Goal: Information Seeking & Learning: Learn about a topic

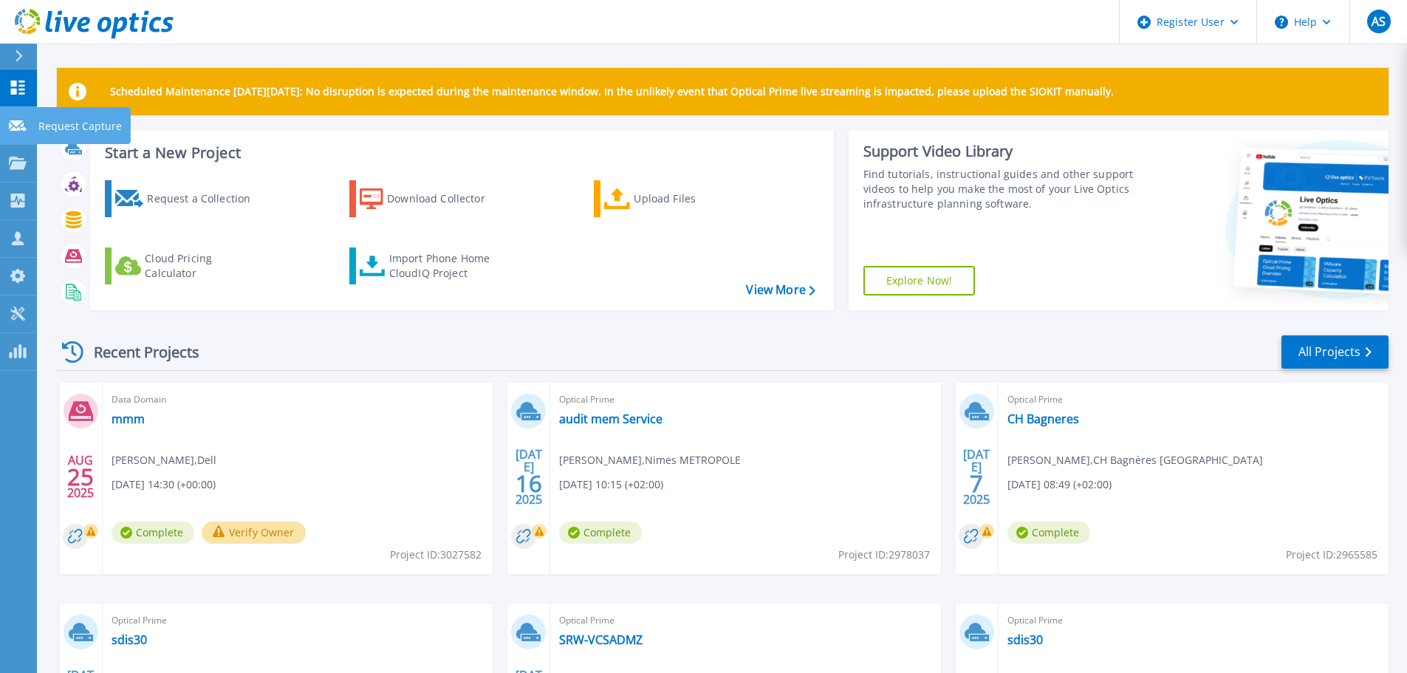
click at [61, 122] on p "Request Capture" at bounding box center [79, 126] width 83 height 38
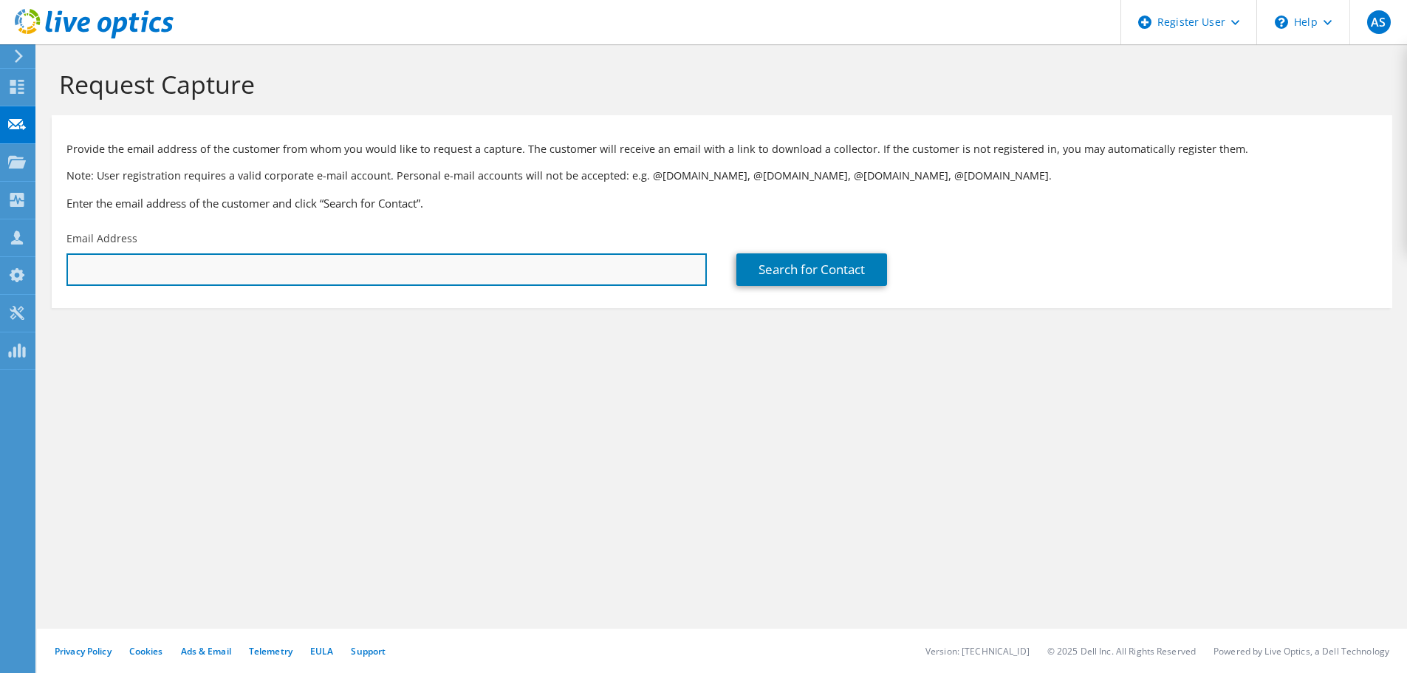
click at [394, 279] on input "text" at bounding box center [386, 269] width 640 height 32
click at [134, 258] on input "text" at bounding box center [386, 269] width 640 height 32
paste input "CHAUTARD Christophe <Christophe.CHAUTARD@tam-way.com>"
drag, startPoint x: 318, startPoint y: 268, endPoint x: -88, endPoint y: 282, distance: 405.7
click at [0, 282] on html "AS Dell User Alize Semlali Alize.Semlali@dell.com Dell My Profile Log Out \n He…" at bounding box center [703, 336] width 1407 height 673
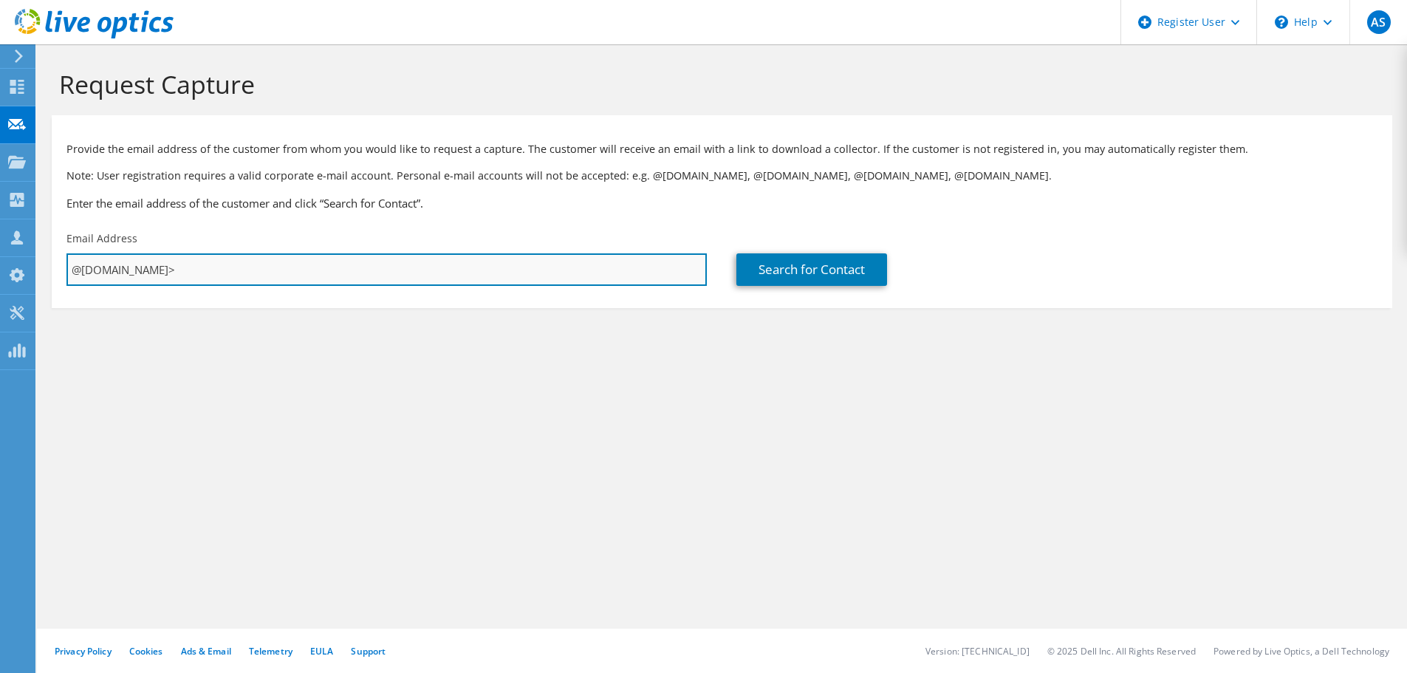
click at [208, 275] on input "@tam-way.com>" at bounding box center [386, 269] width 640 height 32
type input "@tam-way.com"
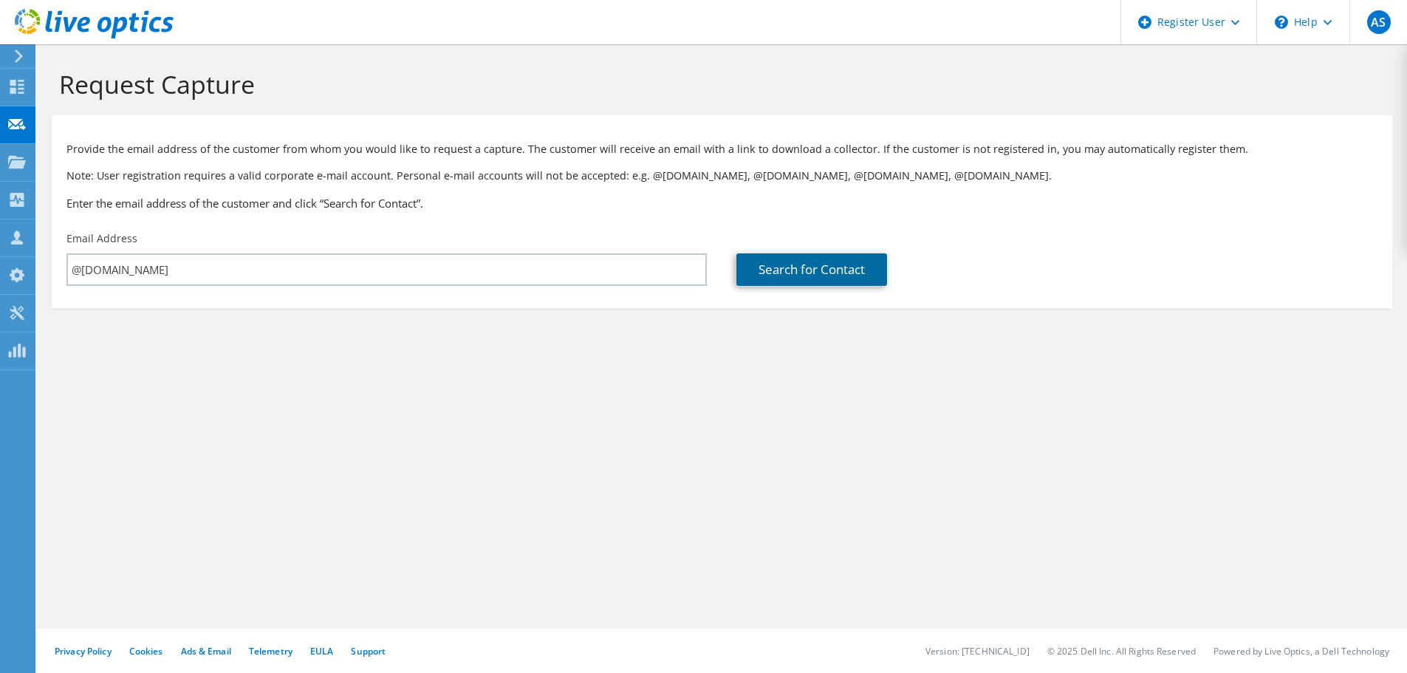
drag, startPoint x: 838, startPoint y: 270, endPoint x: 674, endPoint y: 321, distance: 171.5
click at [837, 270] on link "Search for Contact" at bounding box center [811, 269] width 151 height 32
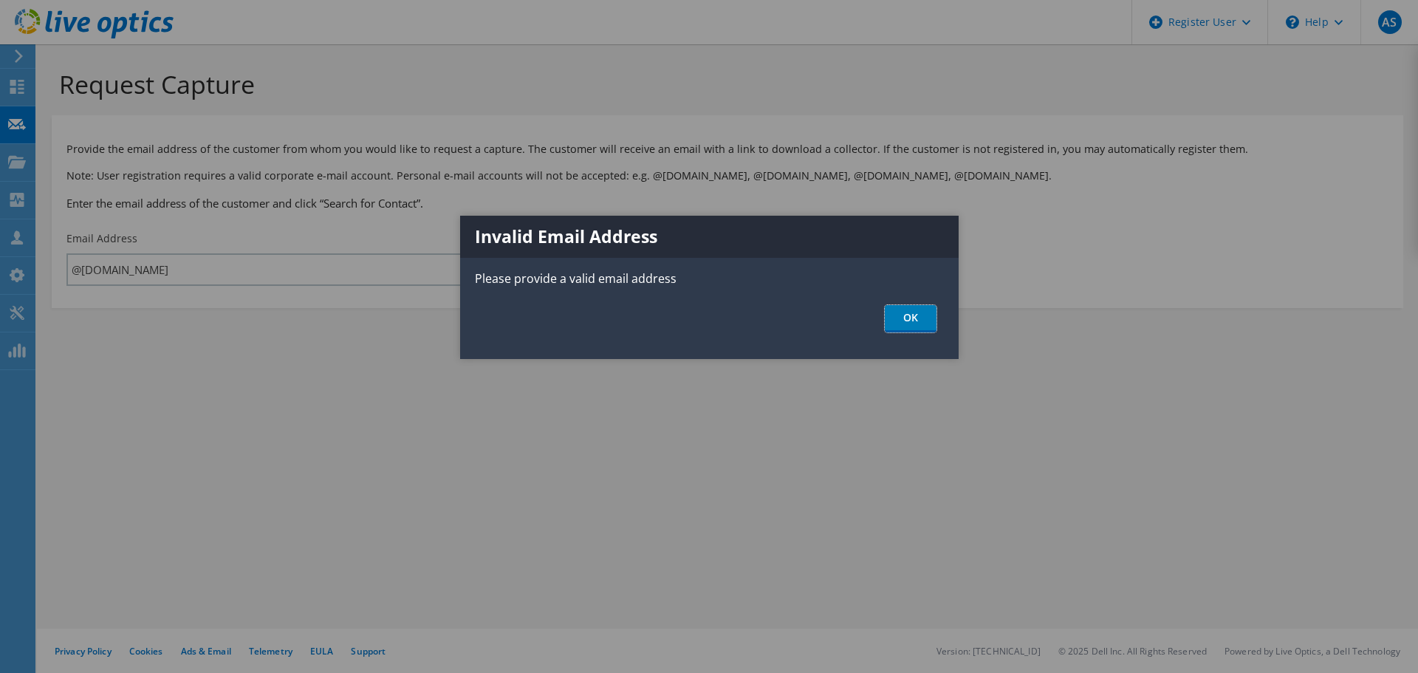
click at [904, 315] on link "OK" at bounding box center [911, 318] width 52 height 27
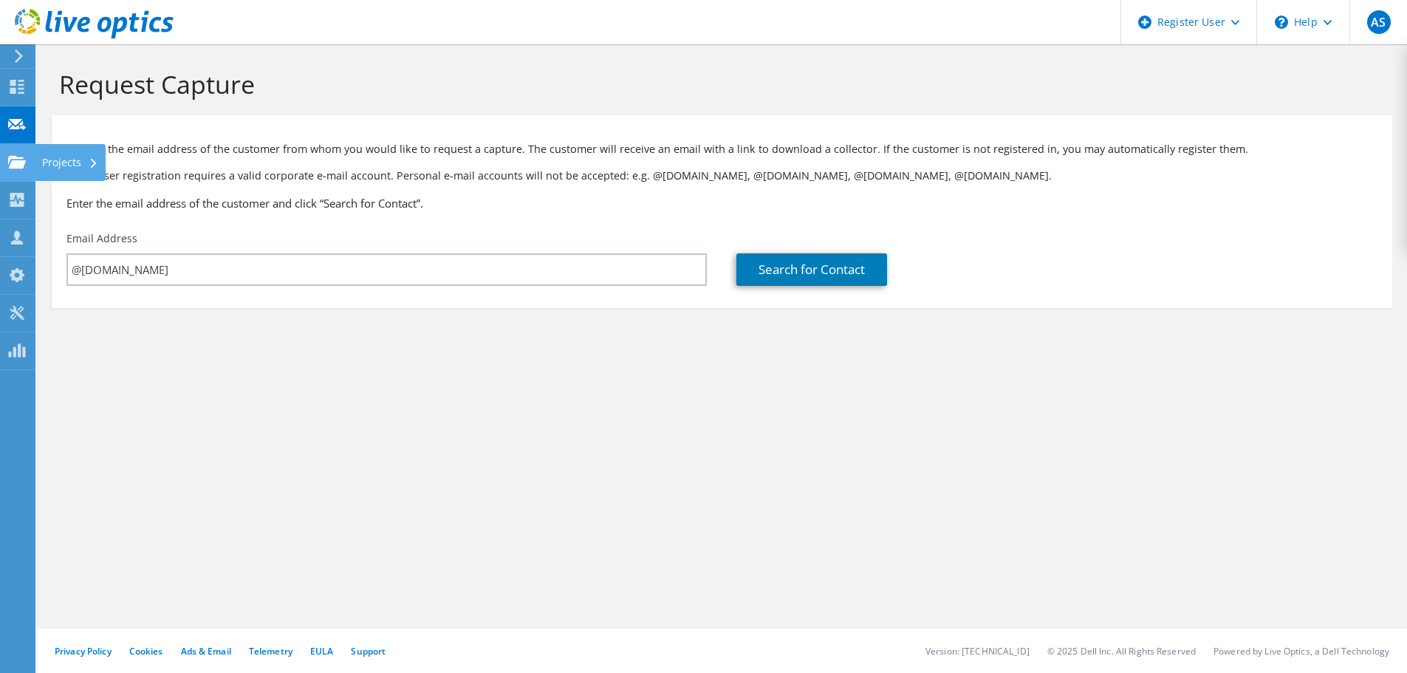
click at [13, 166] on use at bounding box center [17, 161] width 18 height 13
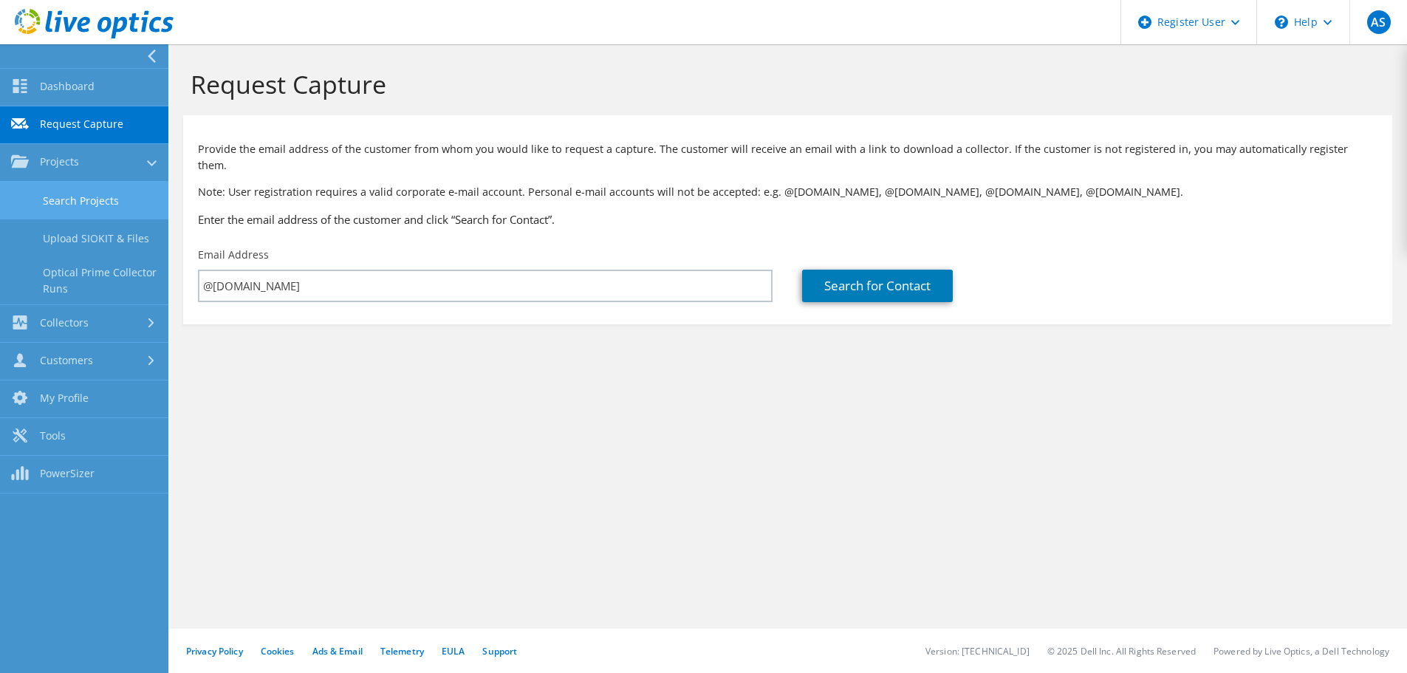
click at [86, 199] on link "Search Projects" at bounding box center [84, 201] width 168 height 38
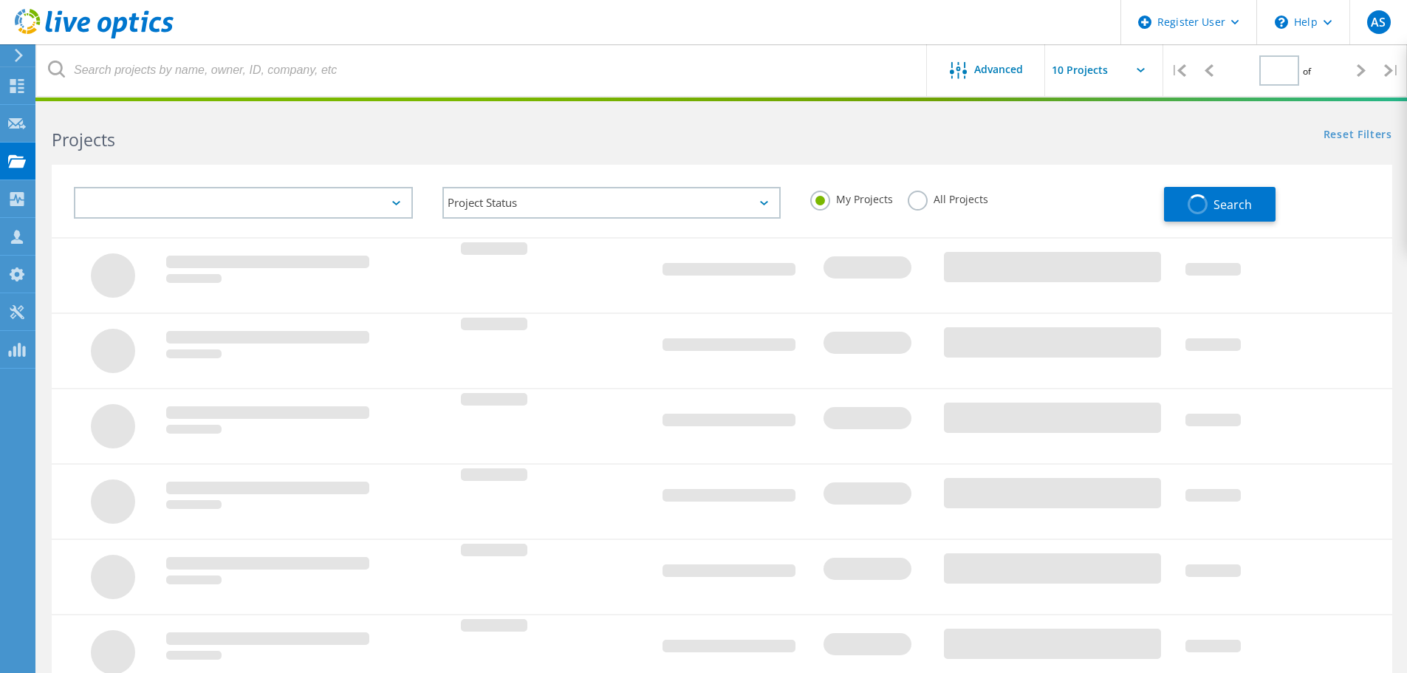
type input "1"
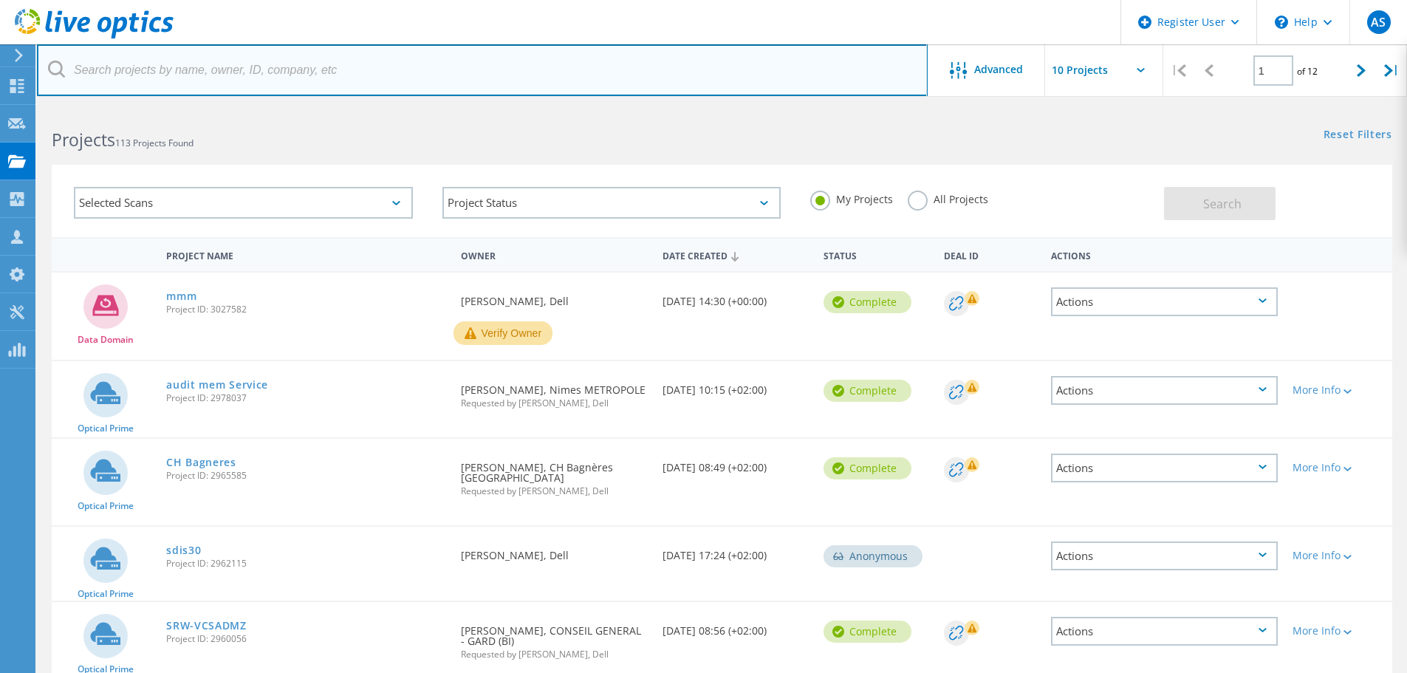
click at [185, 68] on input "text" at bounding box center [482, 70] width 891 height 52
paste input "[PERSON_NAME] <[PERSON_NAME][EMAIL_ADDRESS][PERSON_NAME][DOMAIN_NAME]>"
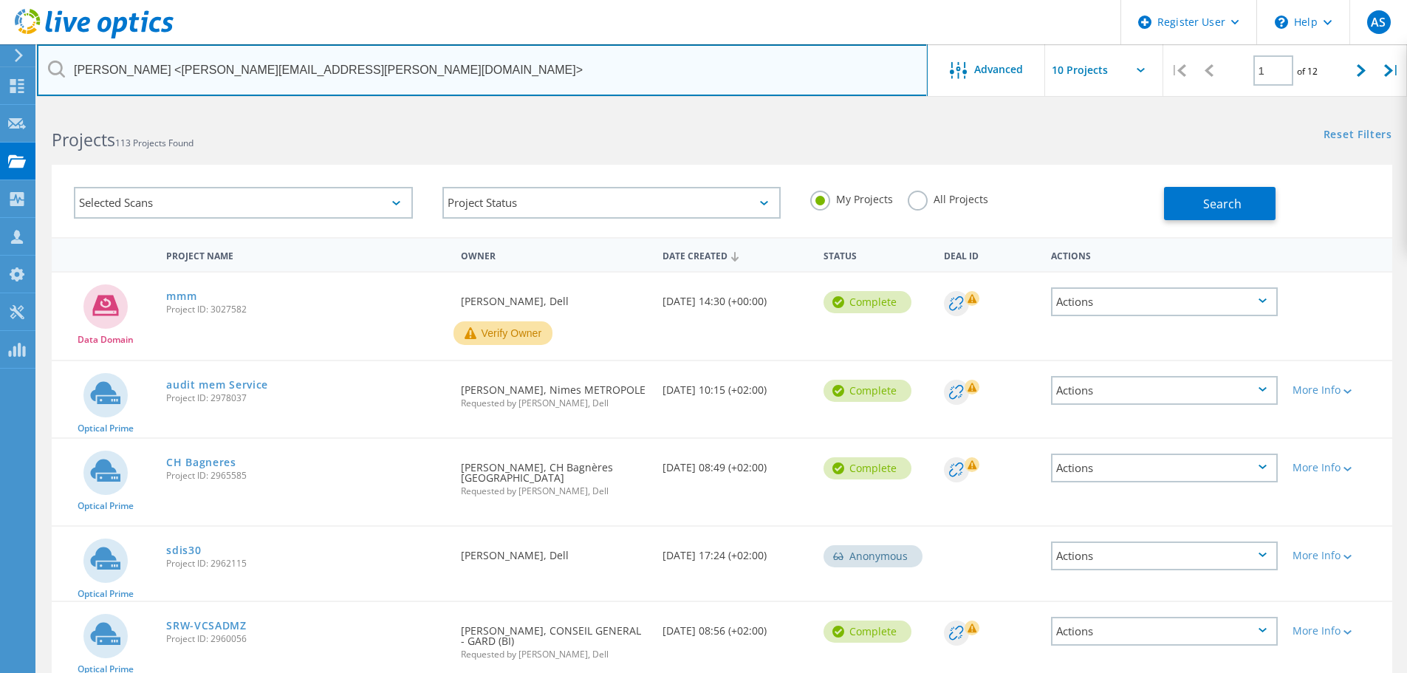
drag, startPoint x: 329, startPoint y: 74, endPoint x: -53, endPoint y: 103, distance: 383.0
click at [0, 103] on html "Register User \n Help Explore Helpful Articles Contact Support AS Dell User Ali…" at bounding box center [703, 581] width 1407 height 1162
click at [338, 87] on input "@[DOMAIN_NAME]>" at bounding box center [482, 70] width 891 height 52
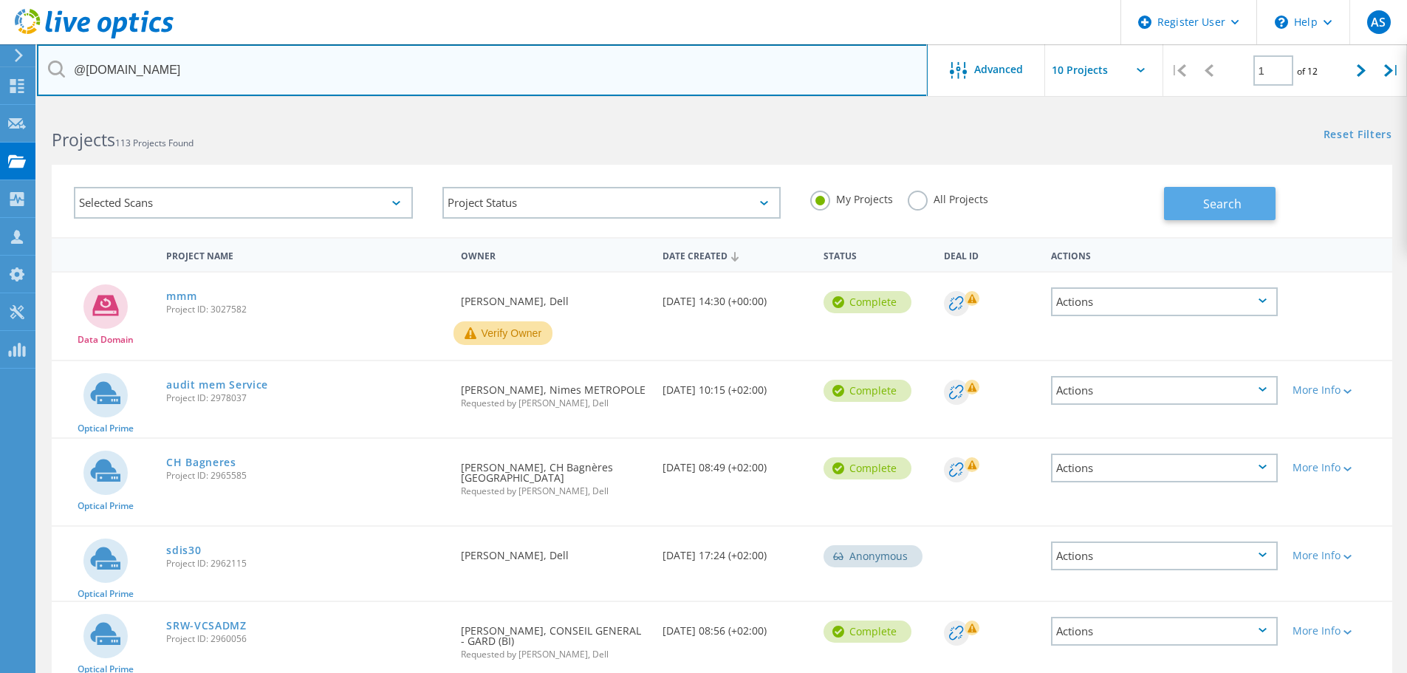
type input "@[DOMAIN_NAME]"
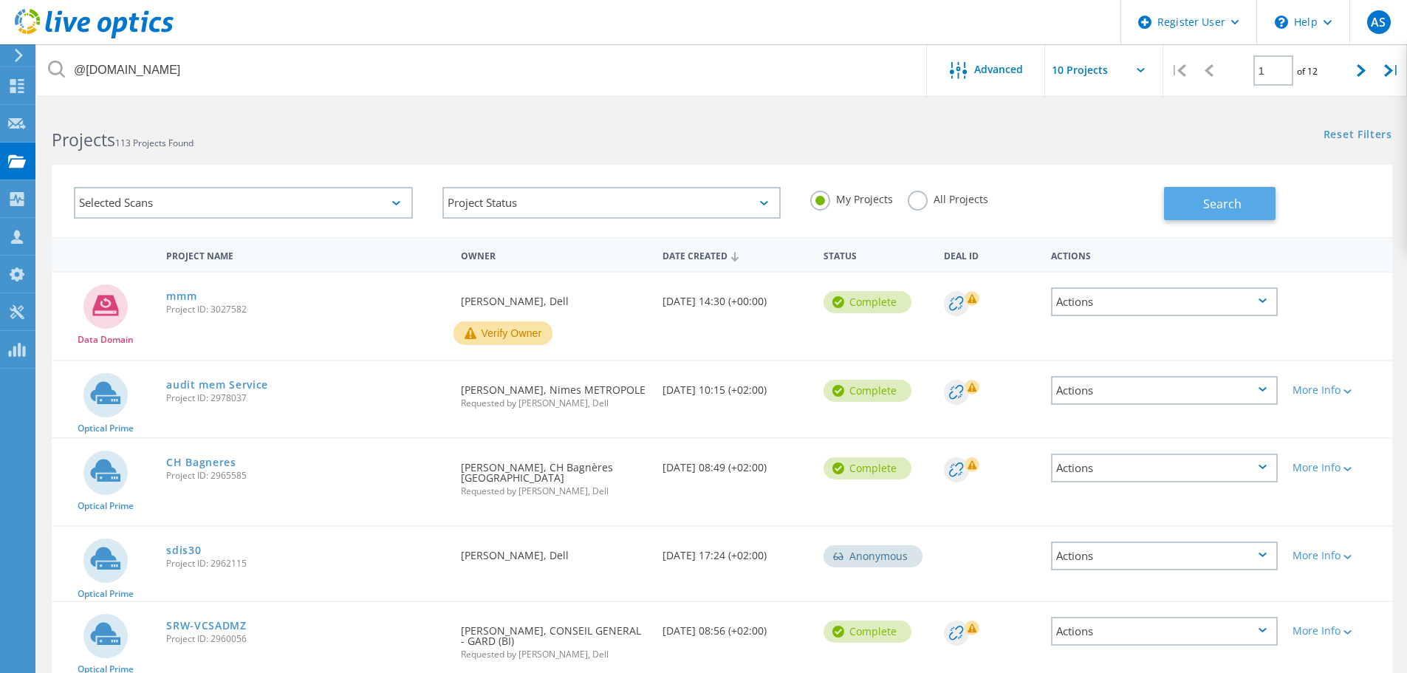
click at [1211, 217] on button "Search" at bounding box center [1220, 203] width 112 height 33
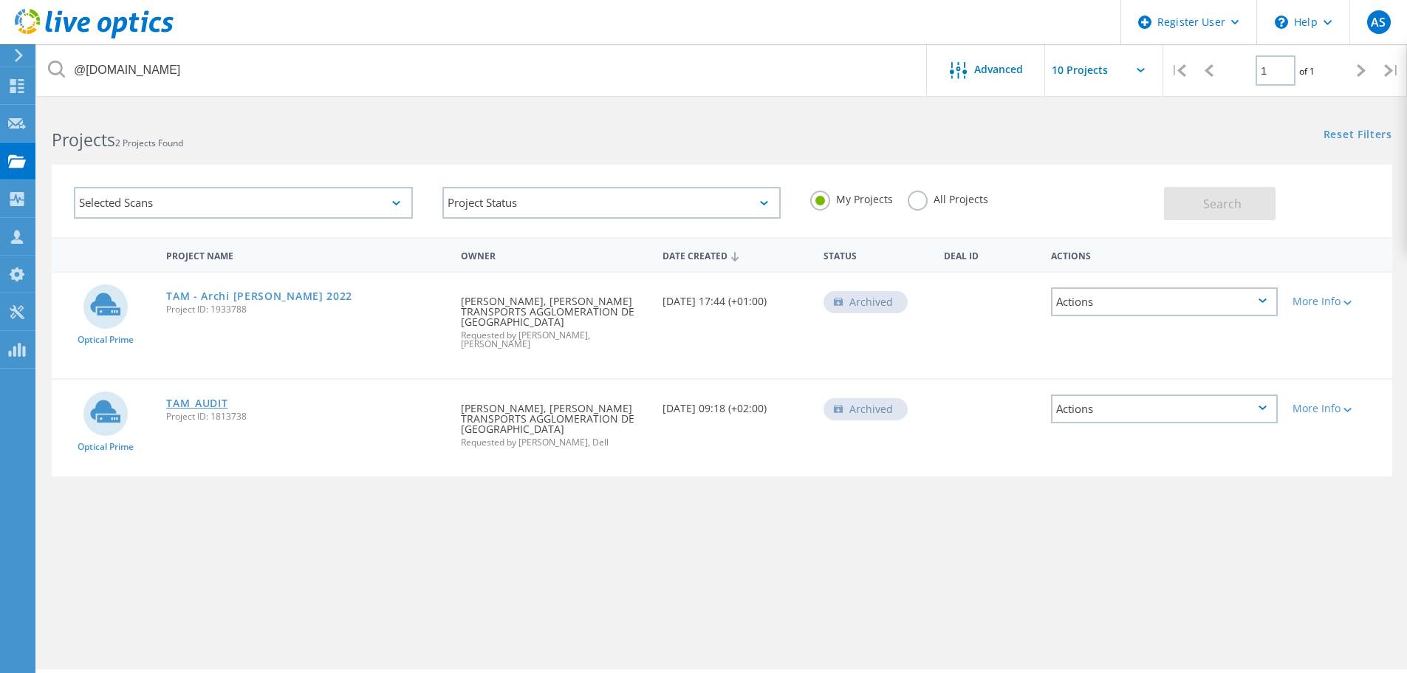
click at [192, 400] on link "TAM_AUDIT" at bounding box center [196, 403] width 61 height 10
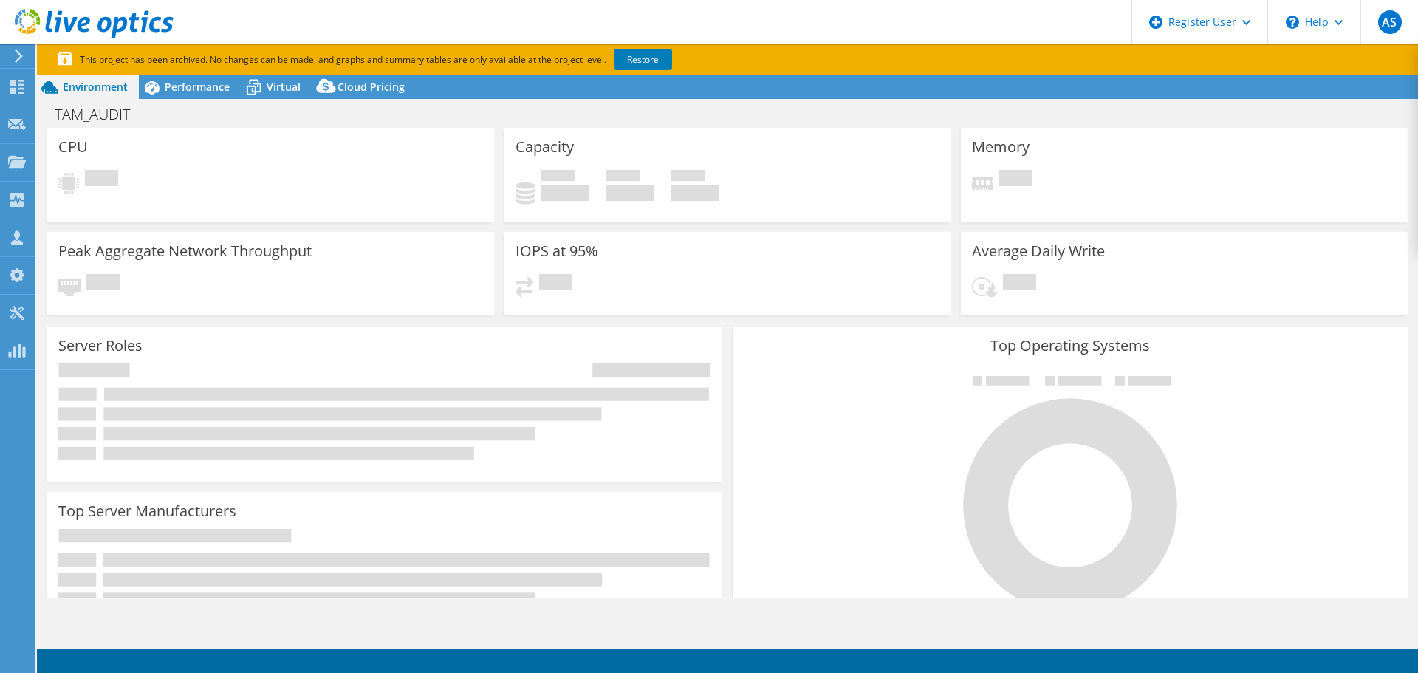
select select "USD"
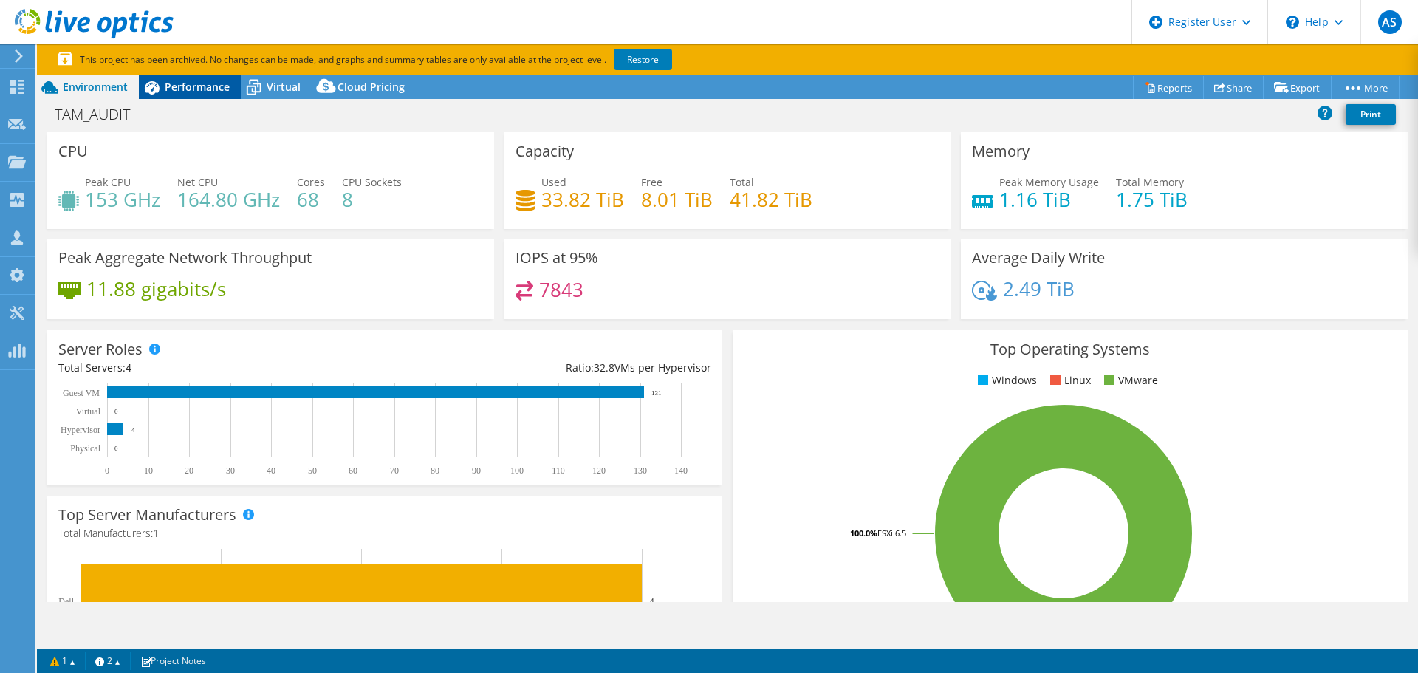
click at [188, 99] on div "TAM_AUDIT Print" at bounding box center [727, 115] width 1381 height 33
click at [194, 81] on span "Performance" at bounding box center [197, 87] width 65 height 14
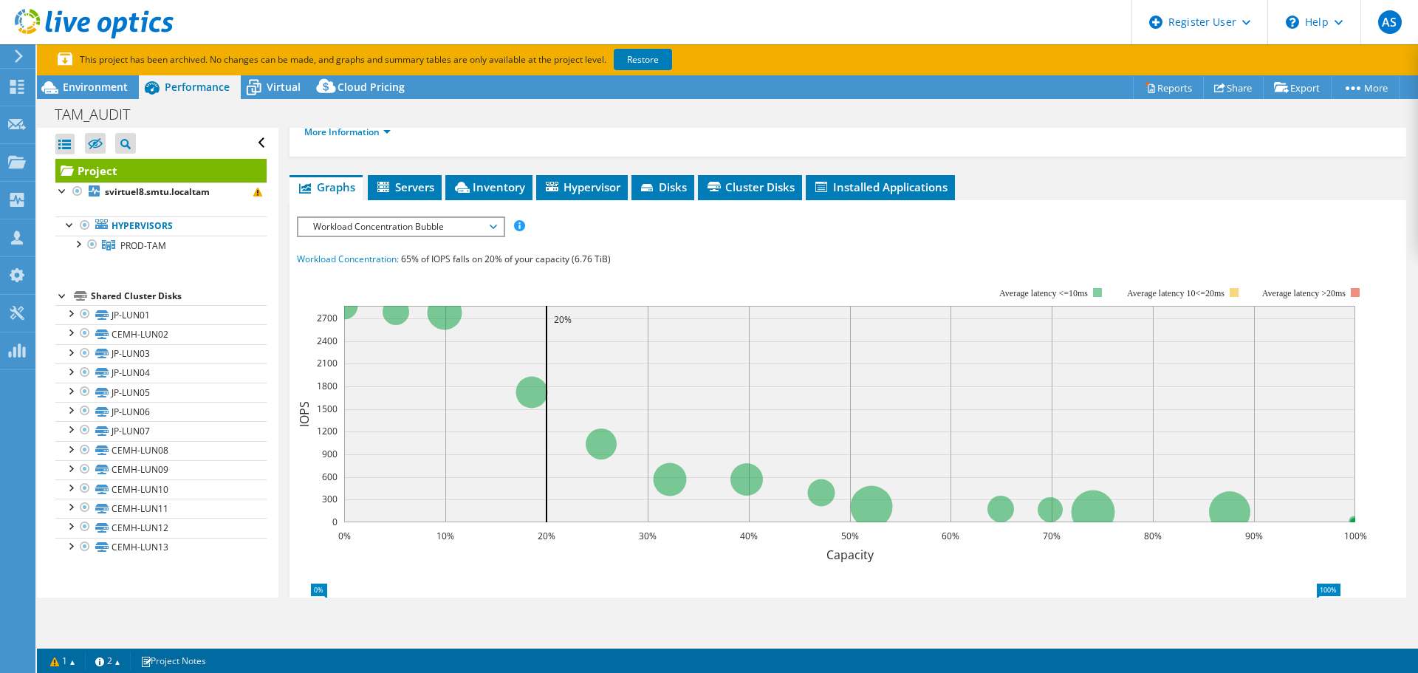
scroll to position [295, 0]
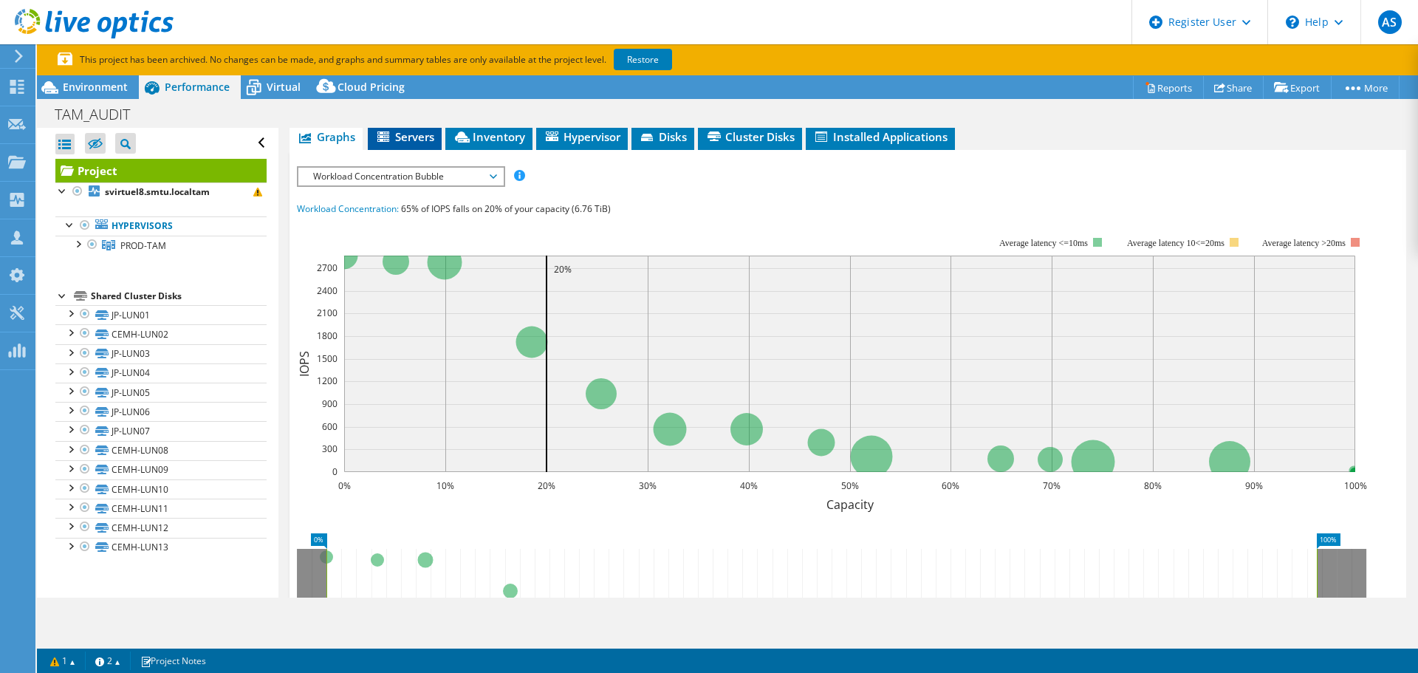
click at [407, 150] on div "IOPS Disk Throughput IO Size Latency Queue Depth CPU Percentage Memory Page Fau…" at bounding box center [848, 418] width 1102 height 537
click at [408, 137] on span "Servers" at bounding box center [404, 136] width 59 height 15
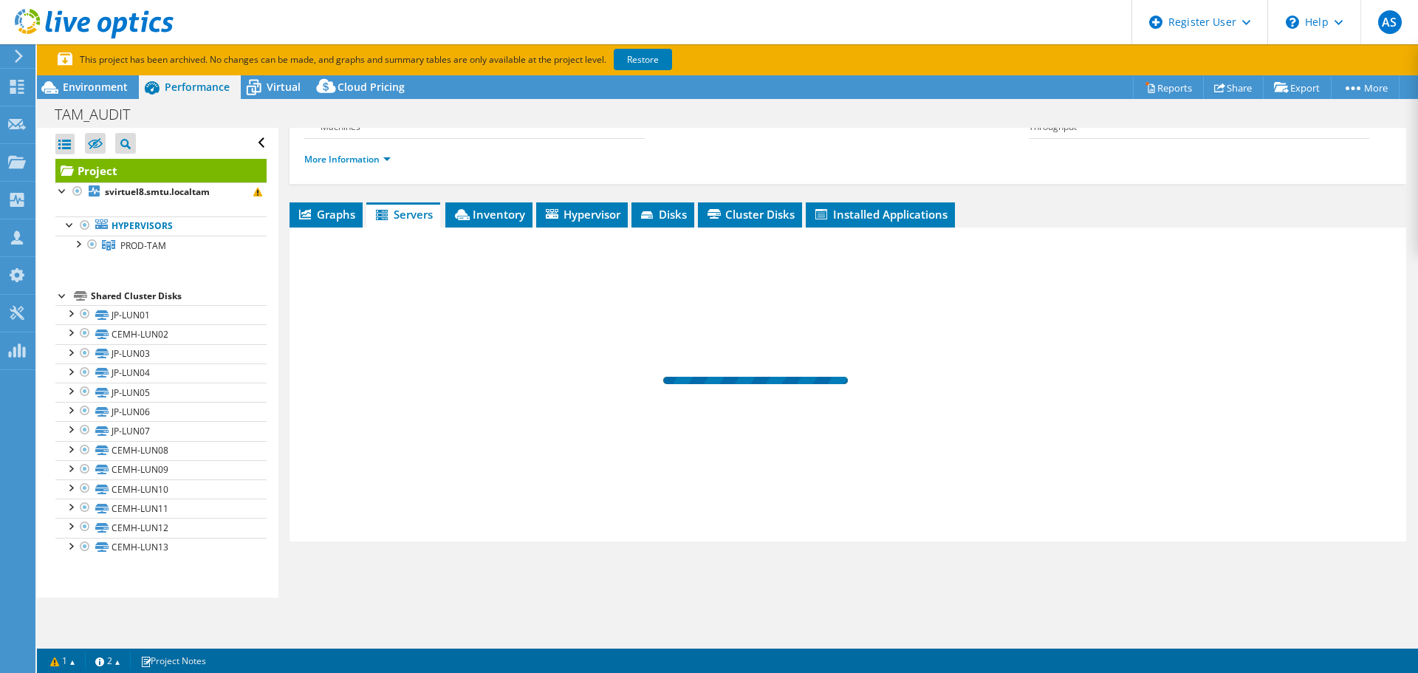
scroll to position [218, 0]
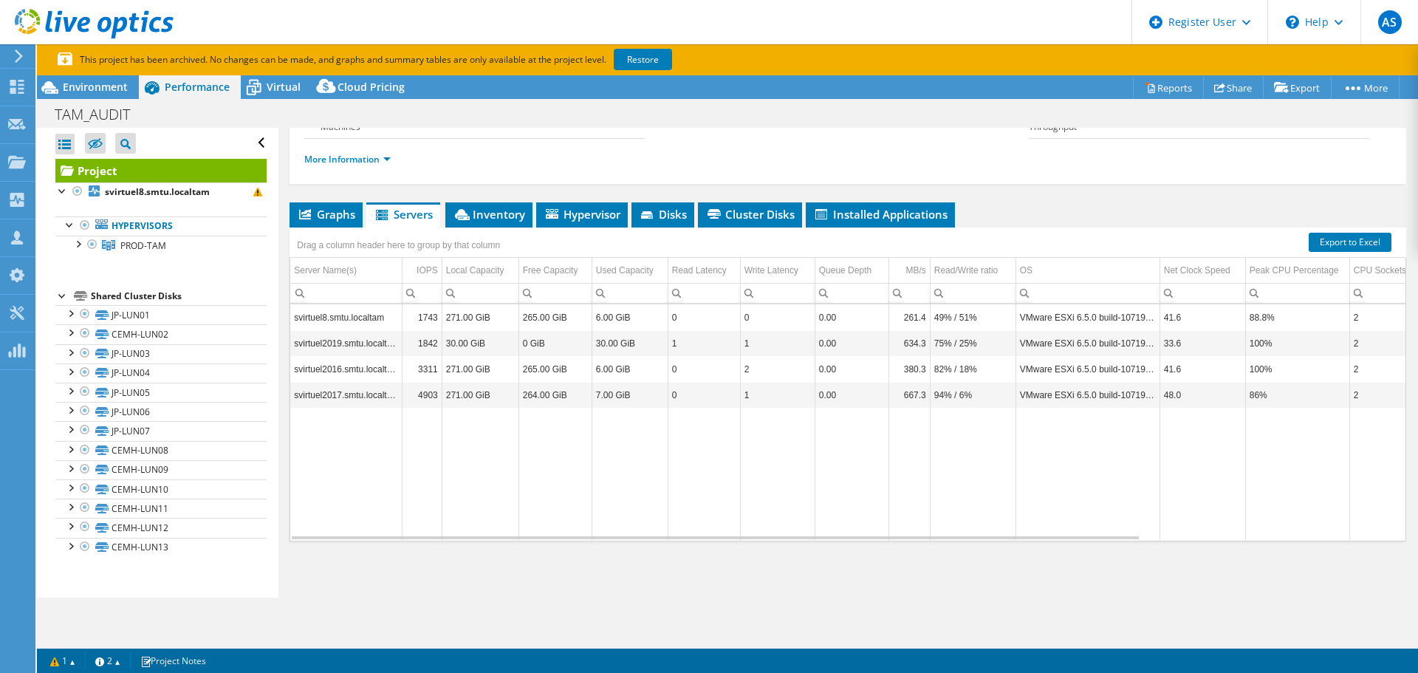
drag, startPoint x: 310, startPoint y: 222, endPoint x: 355, endPoint y: 245, distance: 50.5
click at [311, 222] on li "Graphs" at bounding box center [326, 214] width 73 height 25
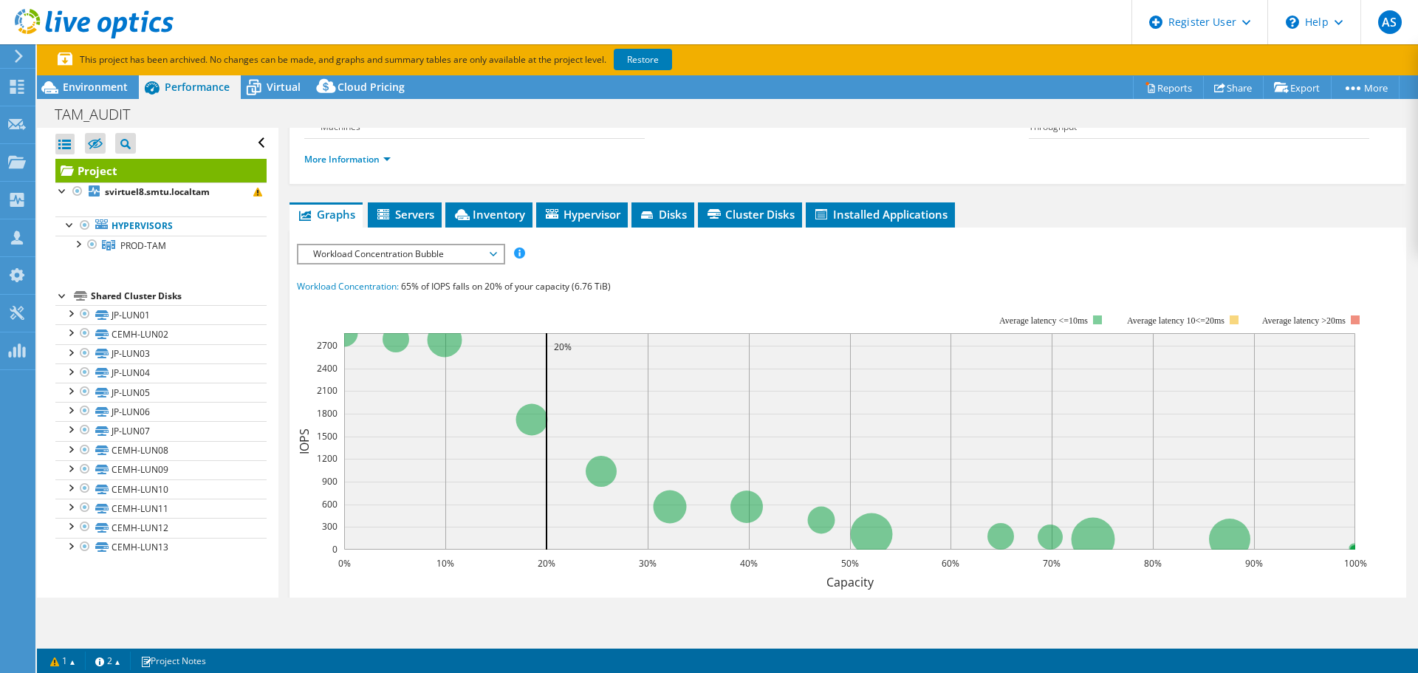
click at [374, 250] on span "Workload Concentration Bubble" at bounding box center [401, 254] width 190 height 18
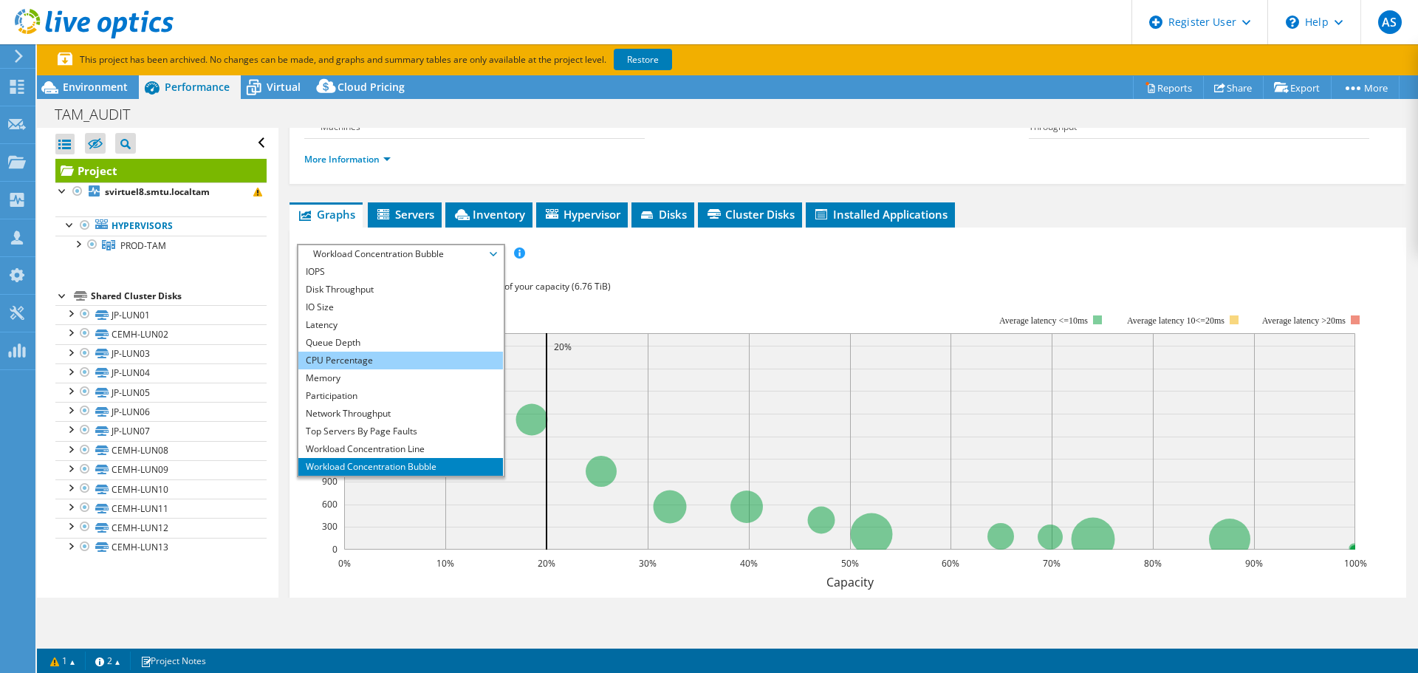
click at [370, 357] on li "CPU Percentage" at bounding box center [400, 361] width 205 height 18
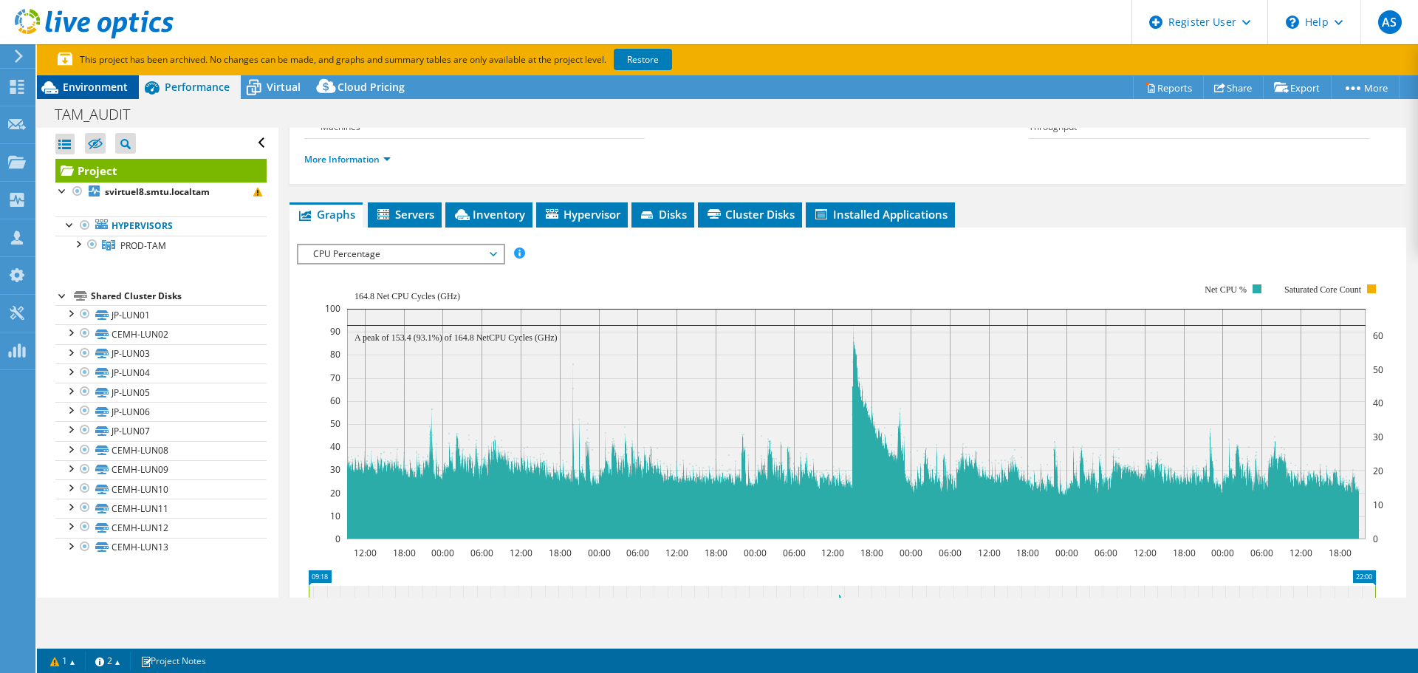
click at [92, 86] on span "Environment" at bounding box center [95, 87] width 65 height 14
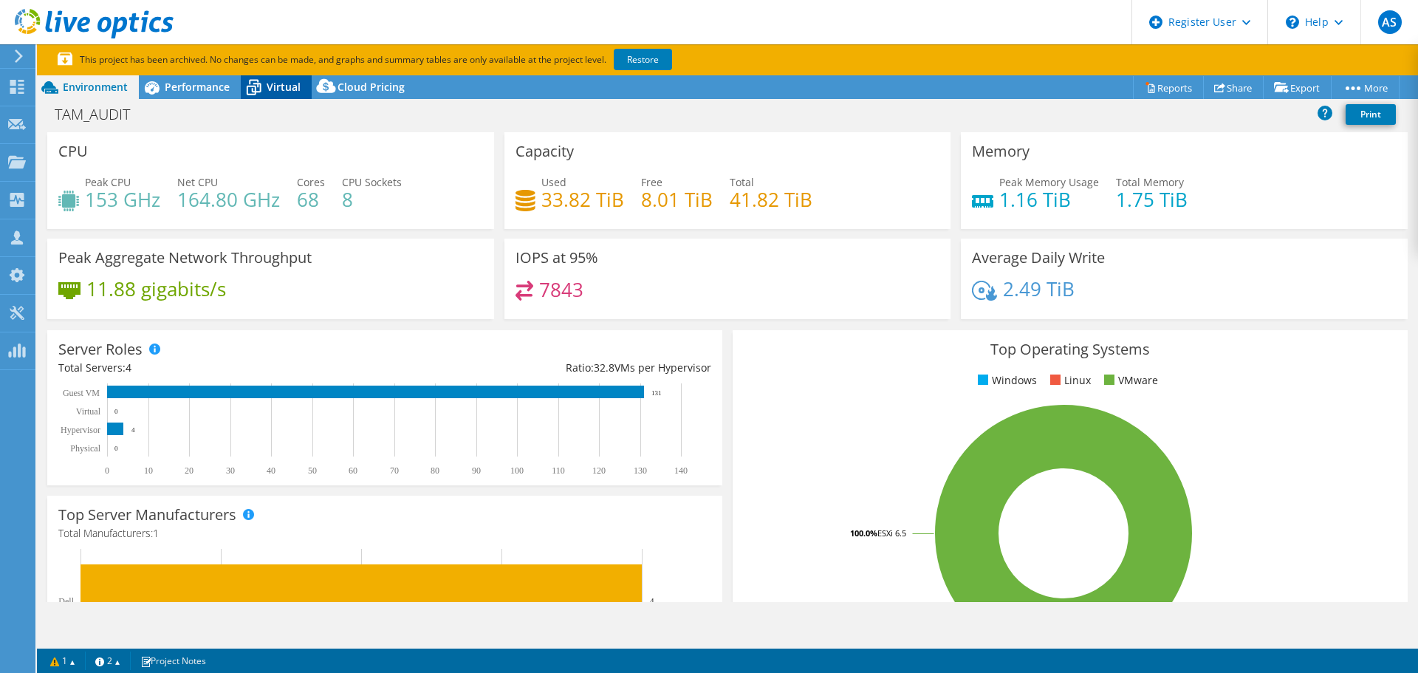
click at [256, 89] on icon at bounding box center [254, 88] width 26 height 26
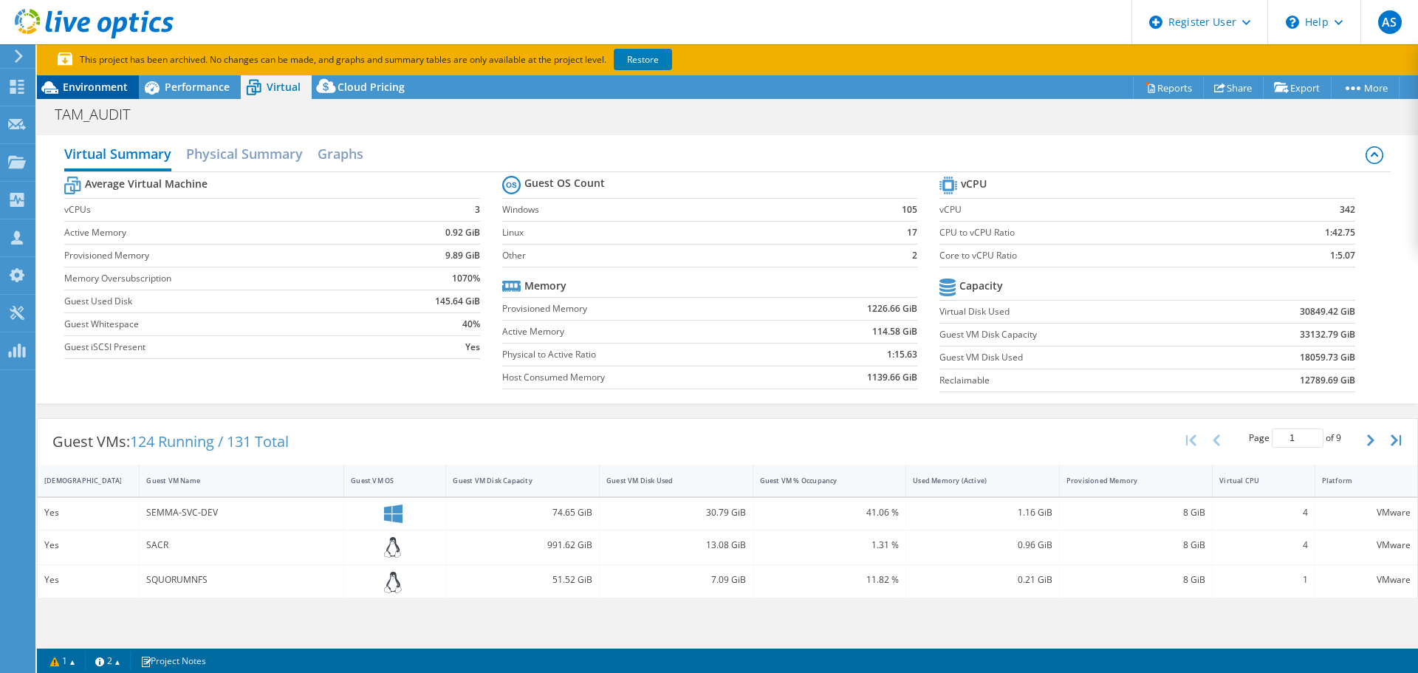
click at [76, 90] on span "Environment" at bounding box center [95, 87] width 65 height 14
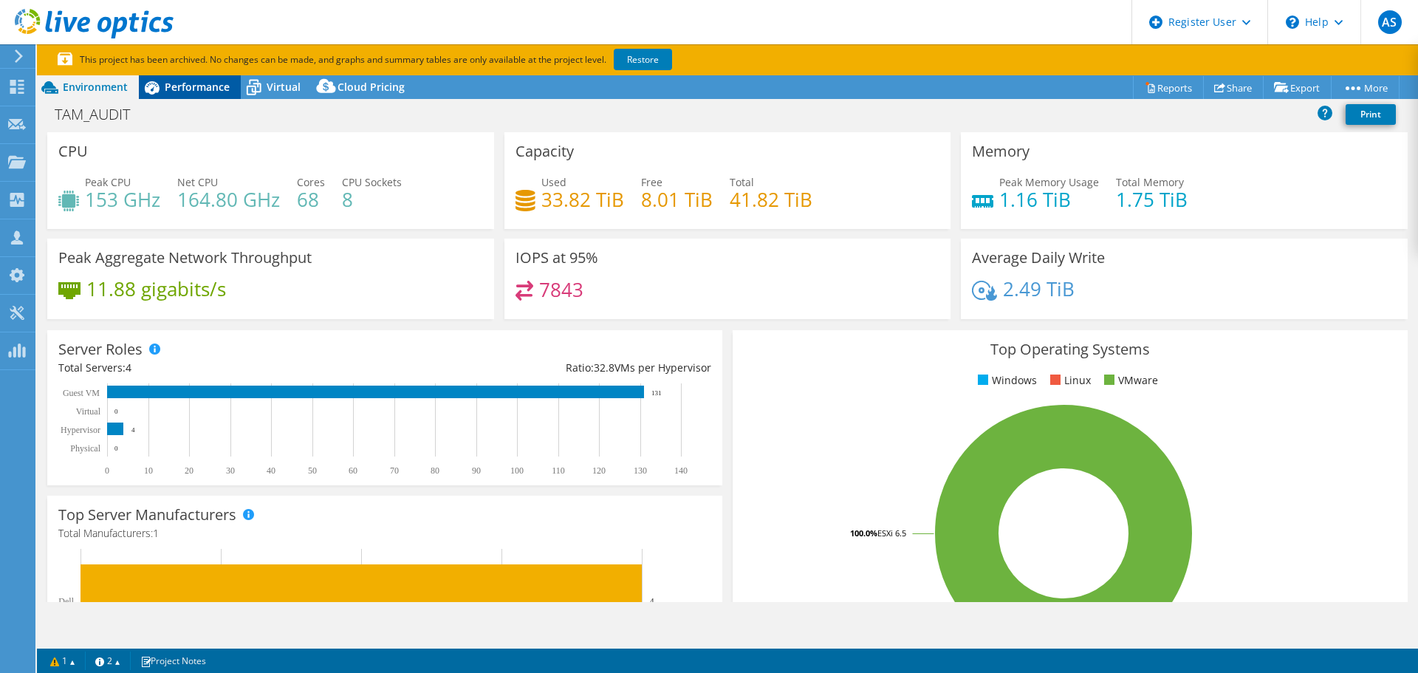
click at [188, 82] on span "Performance" at bounding box center [197, 87] width 65 height 14
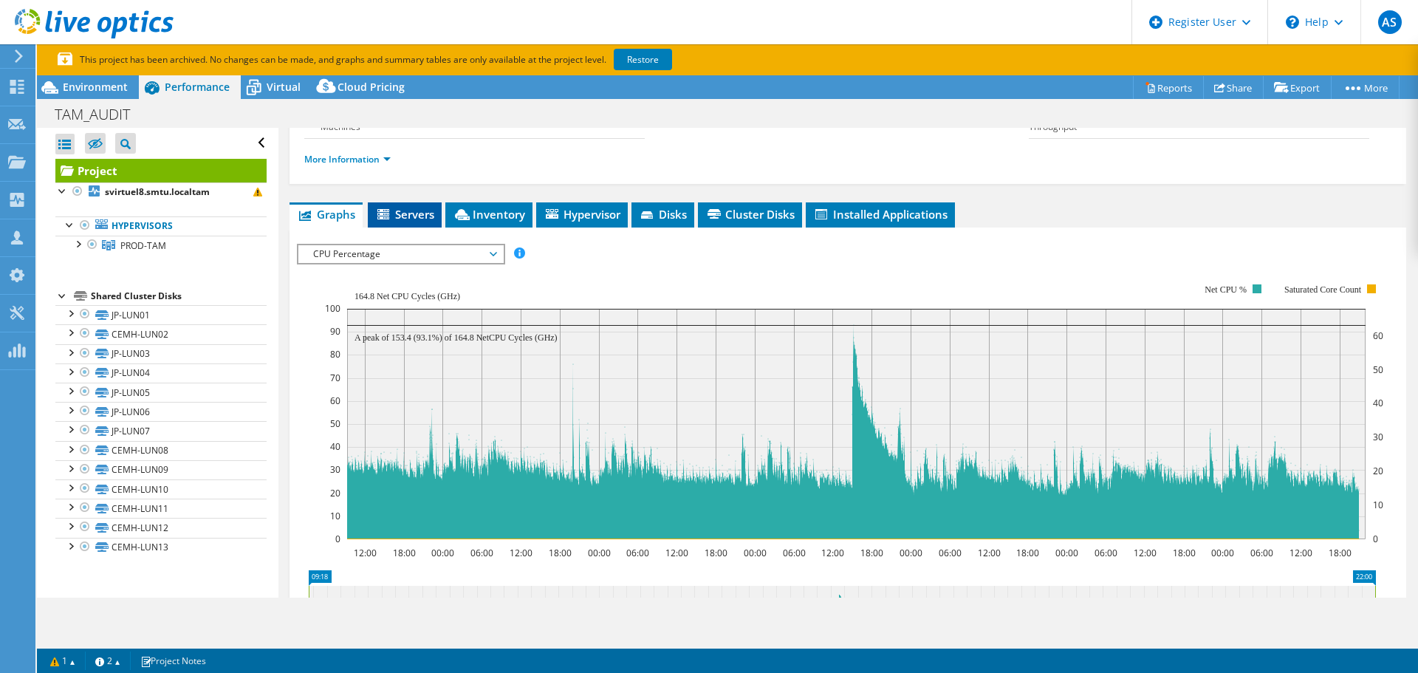
click at [417, 218] on span "Servers" at bounding box center [404, 214] width 59 height 15
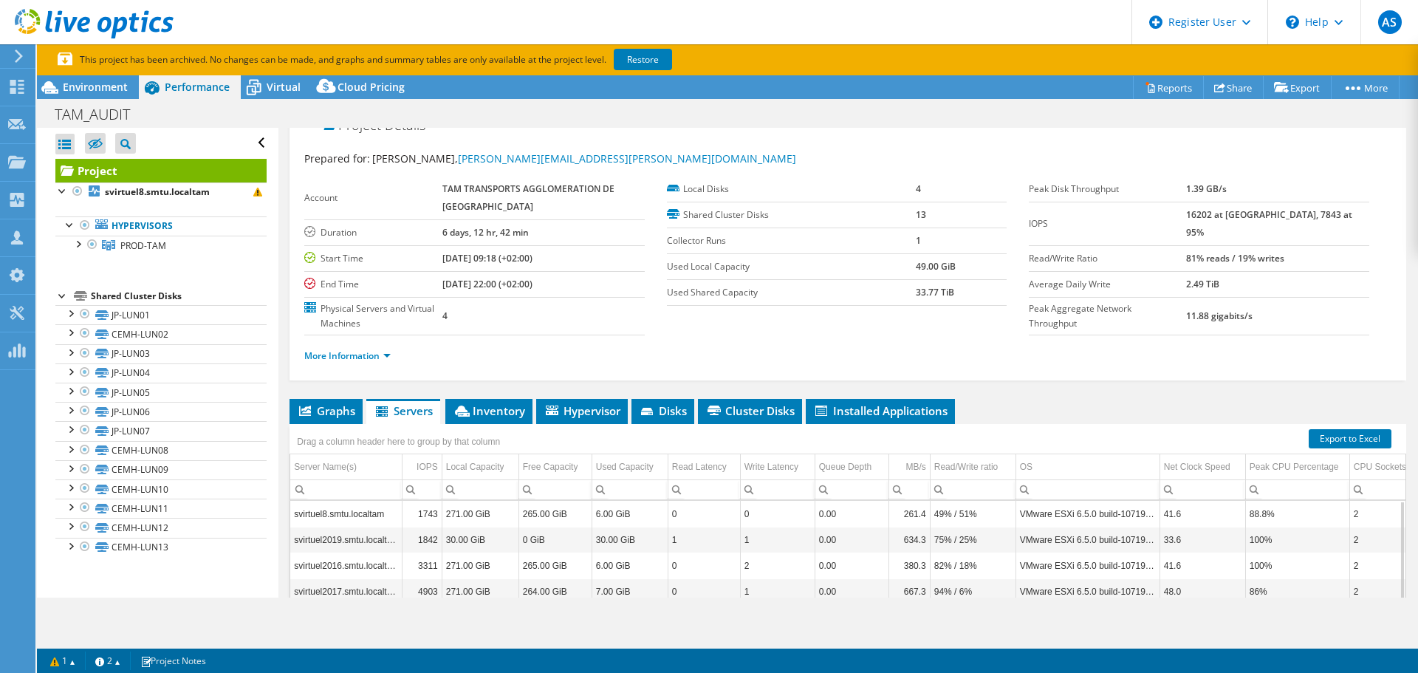
scroll to position [0, 0]
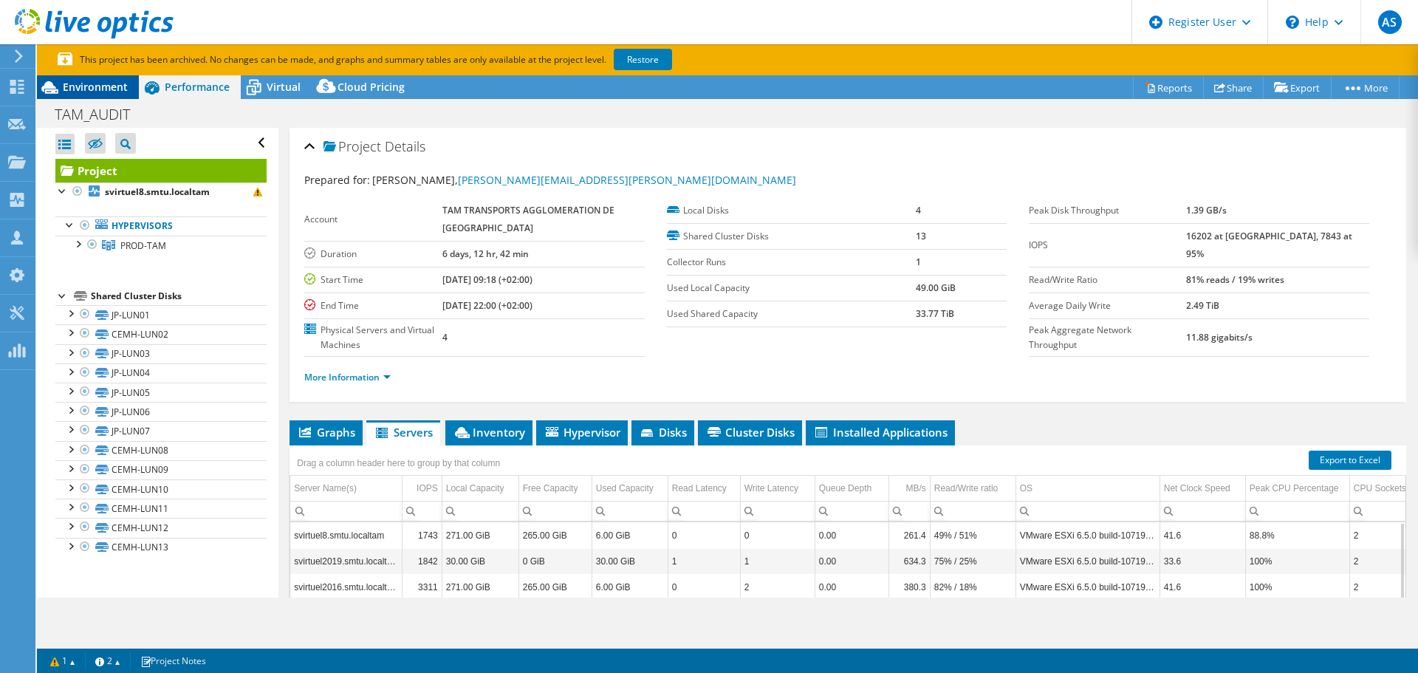
click at [100, 79] on div "Environment" at bounding box center [88, 87] width 102 height 24
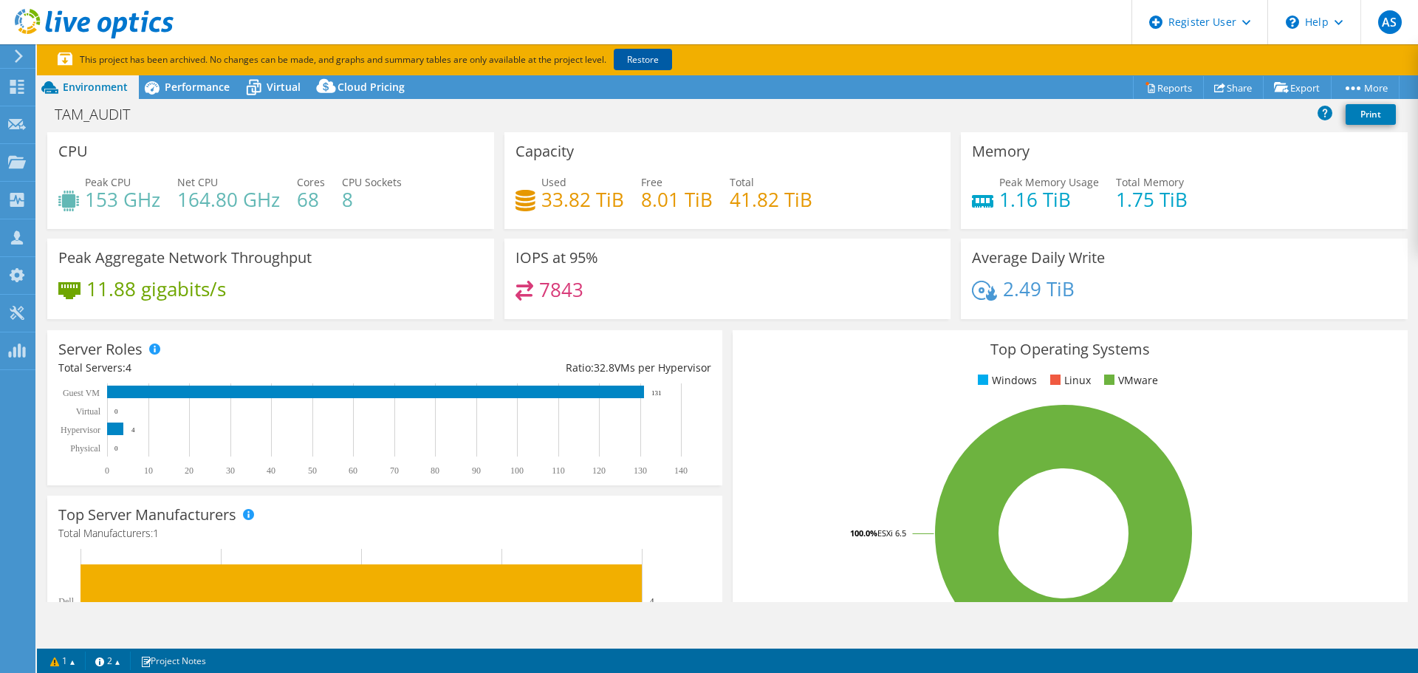
click at [625, 50] on link "Restore" at bounding box center [643, 59] width 58 height 21
